Goal: Task Accomplishment & Management: Use online tool/utility

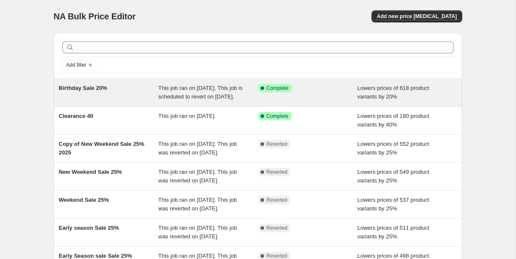
click at [261, 98] on div "Success Complete Complete" at bounding box center [308, 92] width 100 height 17
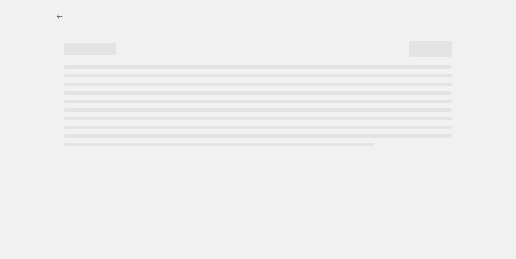
select select "percentage"
select select "collection"
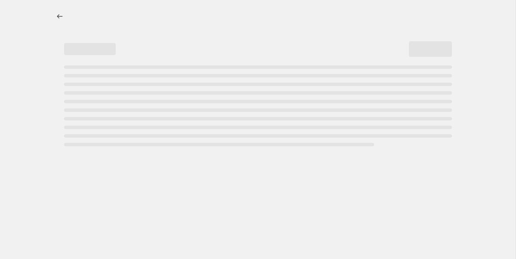
select select "collection"
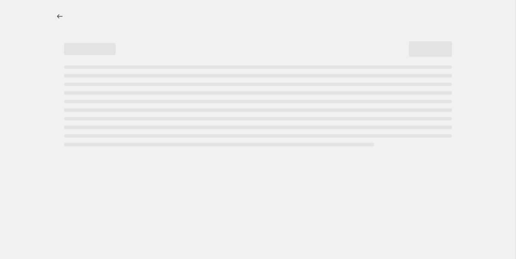
select select "collection"
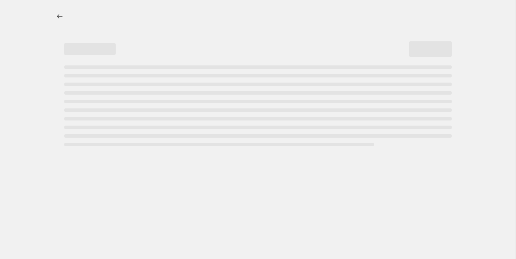
select select "collection"
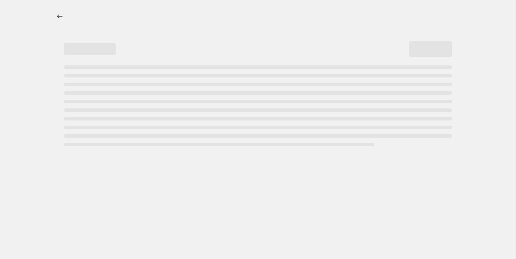
select select "collection"
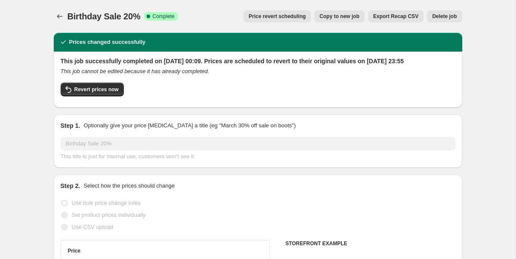
click at [290, 14] on span "Price revert scheduling" at bounding box center [277, 16] width 57 height 7
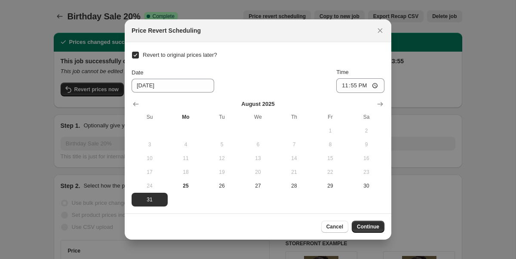
click at [137, 57] on input "Revert to original prices later?" at bounding box center [135, 55] width 7 height 7
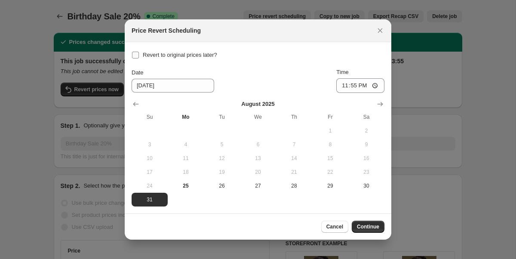
checkbox input "false"
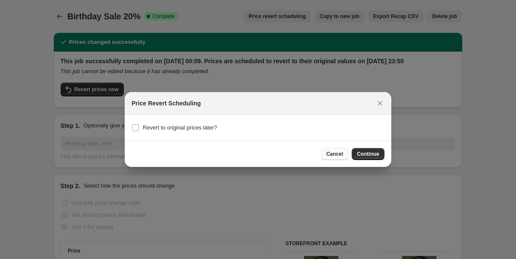
click at [326, 153] on span "Cancel" at bounding box center [334, 154] width 17 height 7
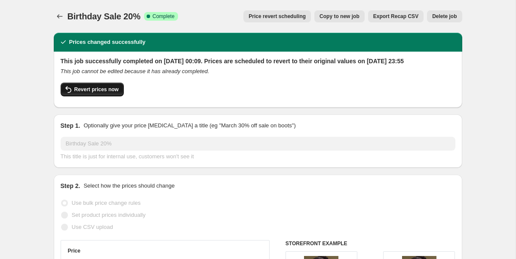
click at [101, 93] on span "Revert prices now" at bounding box center [96, 89] width 44 height 7
checkbox input "false"
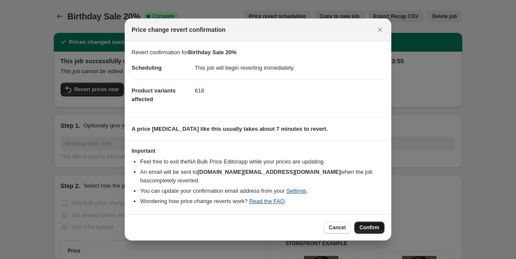
click at [368, 225] on span "Confirm" at bounding box center [370, 227] width 20 height 7
